Goal: Transaction & Acquisition: Purchase product/service

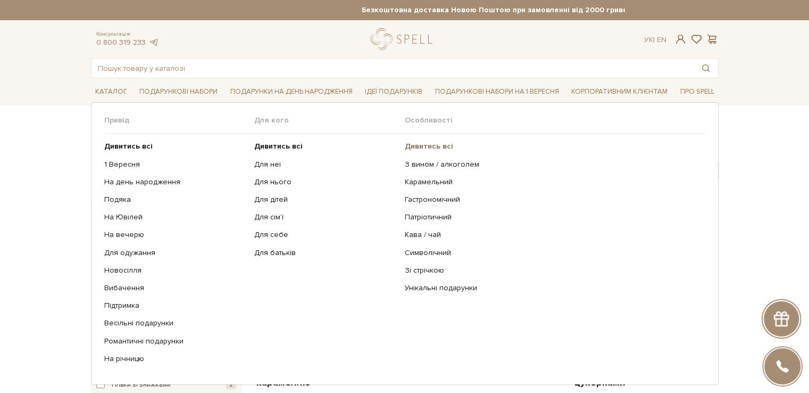
click at [436, 147] on b "Дивитись всі" at bounding box center [429, 146] width 48 height 9
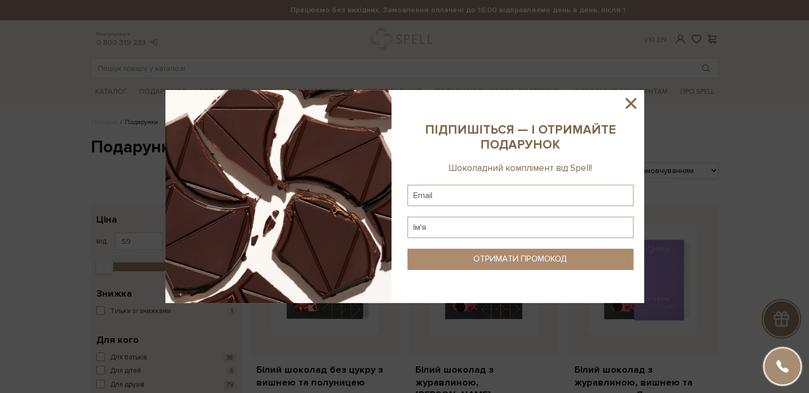
click at [629, 104] on icon at bounding box center [631, 103] width 11 height 11
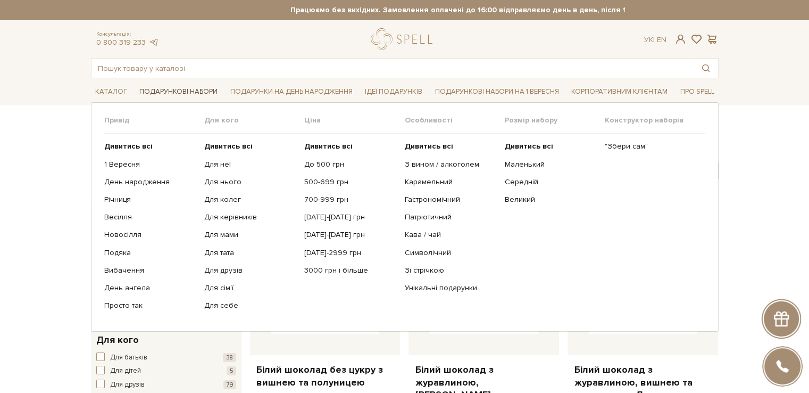
click at [197, 87] on span "Подарункові набори" at bounding box center [178, 92] width 87 height 16
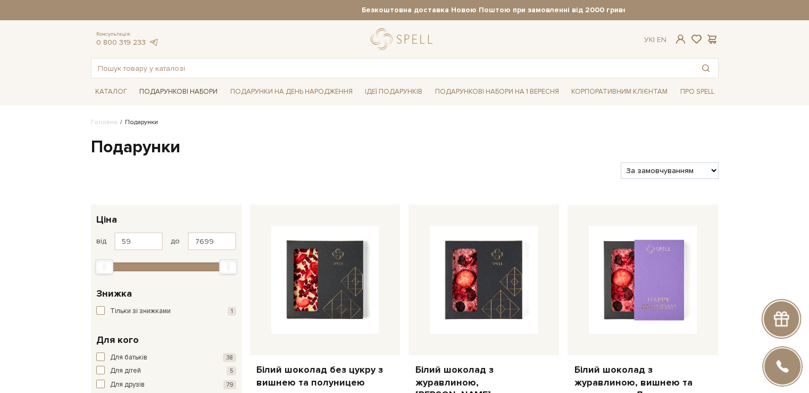
click at [206, 90] on span "Подарункові набори" at bounding box center [178, 92] width 87 height 16
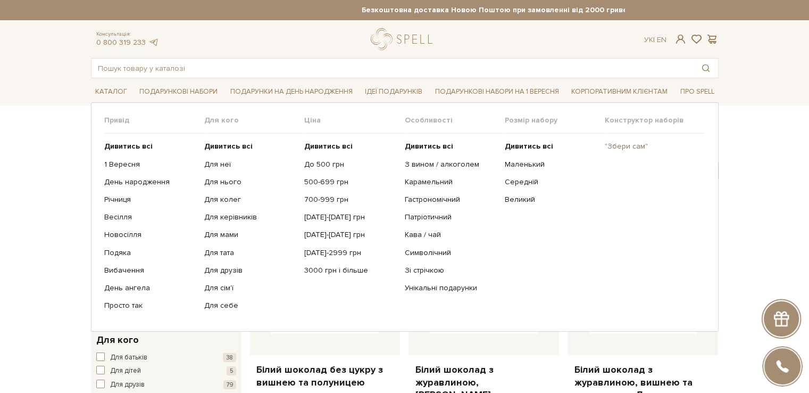
click at [621, 144] on link ""Збери сам"" at bounding box center [651, 147] width 92 height 10
